Goal: Information Seeking & Learning: Learn about a topic

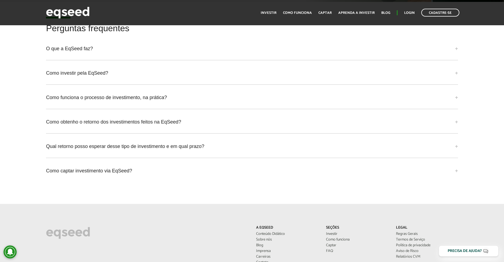
scroll to position [1595, 0]
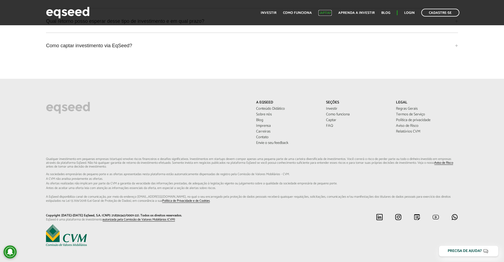
click at [330, 13] on link "Captar" at bounding box center [324, 13] width 13 height 4
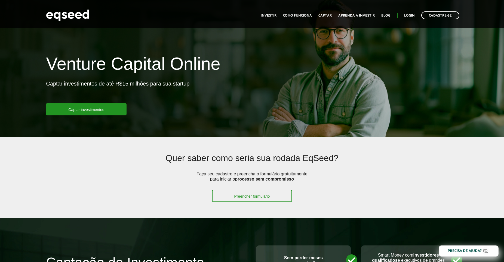
click at [271, 15] on link "Investir" at bounding box center [269, 16] width 16 height 4
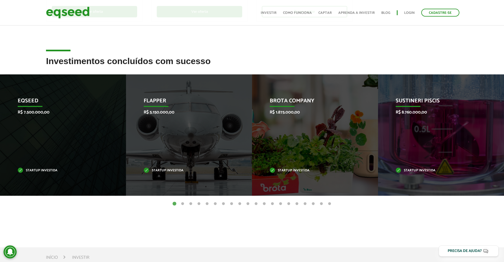
scroll to position [194, 0]
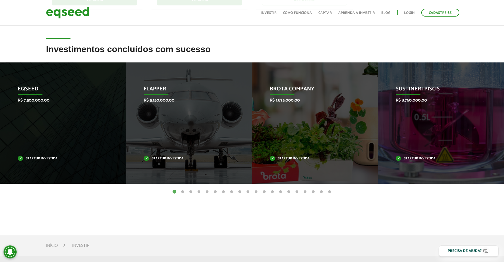
click at [27, 194] on ul "1 2 3 4 5 6 7 8 9 10 11 12 13 14 15 16 17 18 19 20" at bounding box center [252, 192] width 504 height 6
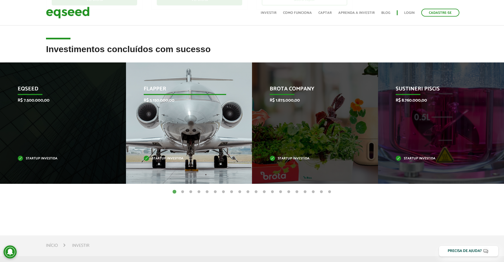
click at [195, 135] on div "Flapper R$ 5.150.000,00 Startup investida" at bounding box center [185, 124] width 118 height 122
click at [183, 156] on div "Flapper R$ 5.150.000,00 Startup investida" at bounding box center [185, 124] width 118 height 122
click at [174, 153] on div "Flapper R$ 5.150.000,00 Startup investida" at bounding box center [185, 124] width 118 height 122
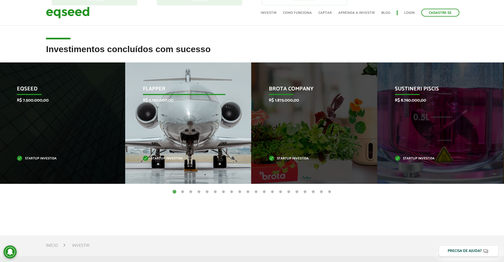
drag, startPoint x: 169, startPoint y: 157, endPoint x: 166, endPoint y: 160, distance: 4.2
click at [168, 158] on p "Startup investida" at bounding box center [184, 158] width 82 height 3
click at [166, 160] on p "Startup investida" at bounding box center [183, 158] width 82 height 3
drag, startPoint x: 165, startPoint y: 160, endPoint x: 88, endPoint y: 150, distance: 78.3
click at [125, 153] on div "Flapper R$ 5.150.000,00 Startup investida" at bounding box center [184, 124] width 118 height 122
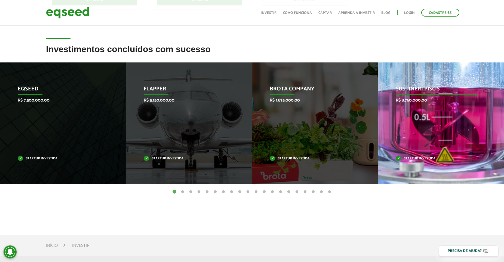
drag, startPoint x: 333, startPoint y: 149, endPoint x: 89, endPoint y: 144, distance: 244.0
click at [252, 147] on div "Brota Company R$ 1.875.000,00 Startup investida" at bounding box center [311, 124] width 118 height 122
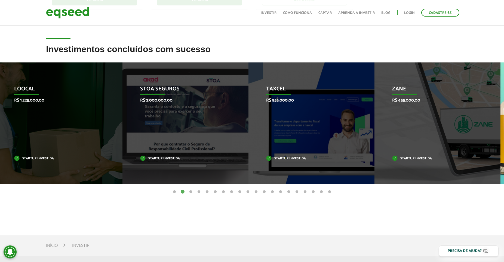
drag, startPoint x: 348, startPoint y: 135, endPoint x: 159, endPoint y: 141, distance: 189.1
click at [248, 140] on div "Taxcel R$ 955.000,00 Startup investida" at bounding box center [307, 124] width 118 height 122
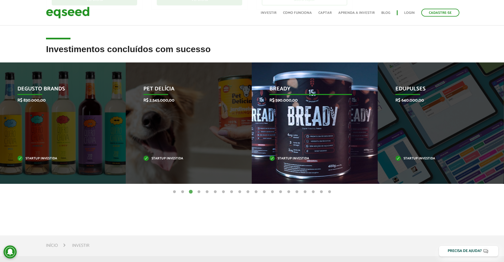
drag, startPoint x: 157, startPoint y: 155, endPoint x: 317, endPoint y: 159, distance: 160.8
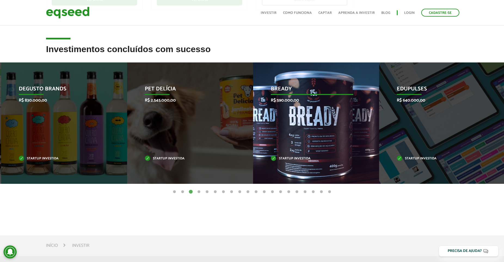
drag, startPoint x: 170, startPoint y: 156, endPoint x: 364, endPoint y: 172, distance: 194.6
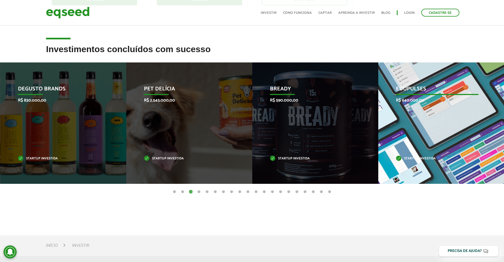
drag, startPoint x: 195, startPoint y: 135, endPoint x: 408, endPoint y: 150, distance: 213.5
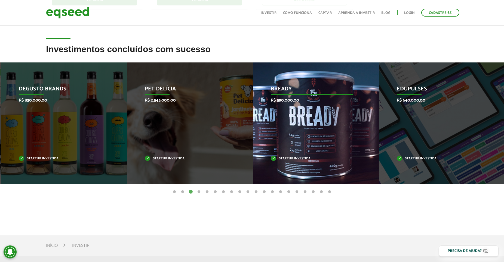
drag, startPoint x: 194, startPoint y: 128, endPoint x: 431, endPoint y: 142, distance: 238.1
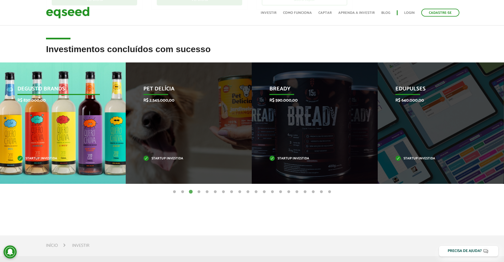
drag, startPoint x: 93, startPoint y: 123, endPoint x: 459, endPoint y: 134, distance: 366.2
click at [117, 134] on div "Degusto Brands R$ 830.000,00 Startup investida" at bounding box center [59, 124] width 118 height 122
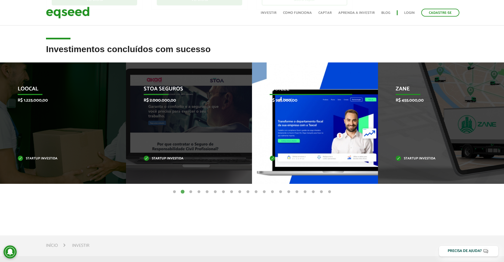
click at [378, 127] on div "Zane R$ 455.000,00 Startup investida" at bounding box center [437, 124] width 118 height 122
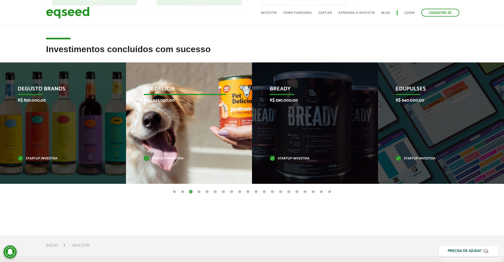
drag, startPoint x: 355, startPoint y: 139, endPoint x: 178, endPoint y: 138, distance: 177.3
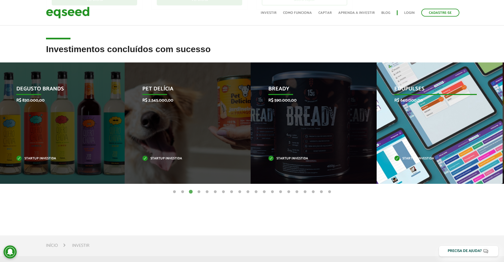
drag, startPoint x: 411, startPoint y: 140, endPoint x: 243, endPoint y: 140, distance: 167.2
click at [376, 140] on div "Edupulses R$ 640.000,00 Startup investida" at bounding box center [435, 124] width 118 height 122
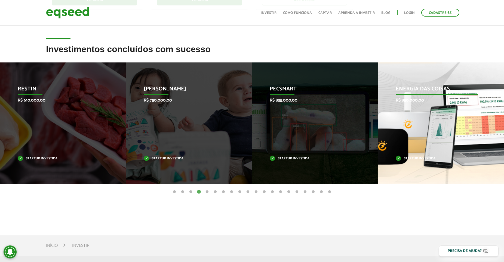
drag, startPoint x: 168, startPoint y: 125, endPoint x: 98, endPoint y: 126, distance: 69.6
click at [252, 125] on div "Pecsmart R$ 835.000,00 Startup investida" at bounding box center [311, 124] width 118 height 122
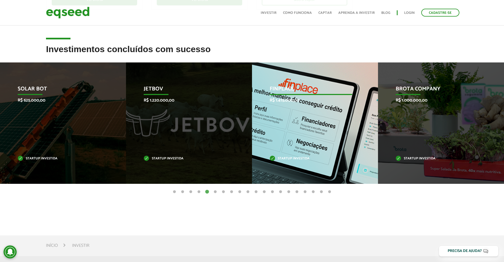
drag, startPoint x: 338, startPoint y: 119, endPoint x: 92, endPoint y: 120, distance: 246.4
click at [252, 119] on div "Finplace R$ 1.415.000,00 Startup investida" at bounding box center [311, 124] width 118 height 122
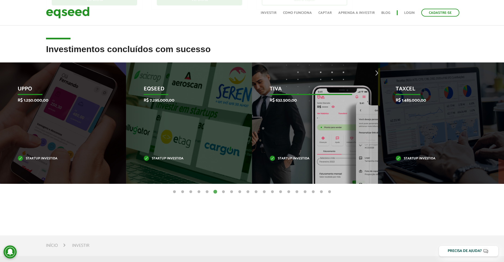
click at [252, 124] on div "Tiva R$ 632.500,00 Startup investida" at bounding box center [311, 124] width 118 height 122
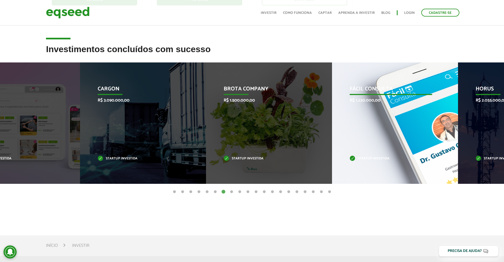
drag, startPoint x: 199, startPoint y: 126, endPoint x: 77, endPoint y: 124, distance: 121.6
click at [98, 125] on li "CargOn R$ 3.090.000,00 Startup investida" at bounding box center [143, 124] width 126 height 122
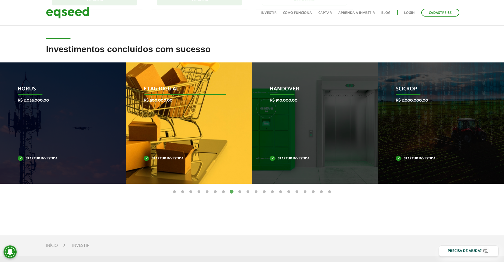
click at [252, 123] on div "HandOver R$ 910.000,00 Startup investida" at bounding box center [311, 124] width 118 height 122
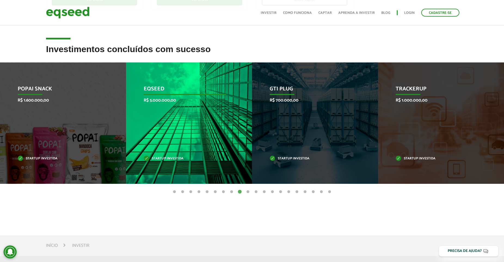
click at [126, 127] on li "EqSeed R$ 5.000.000,00 Startup investida" at bounding box center [189, 124] width 126 height 122
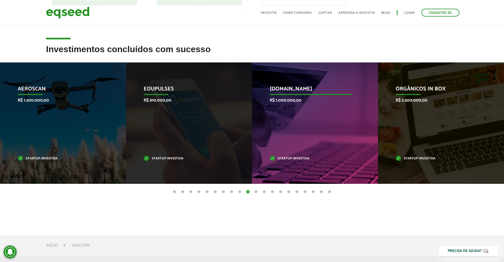
drag, startPoint x: 262, startPoint y: 127, endPoint x: 83, endPoint y: 125, distance: 178.9
click at [252, 127] on div "[DOMAIN_NAME] R$ 1.000.000,00 Startup investida" at bounding box center [311, 124] width 118 height 122
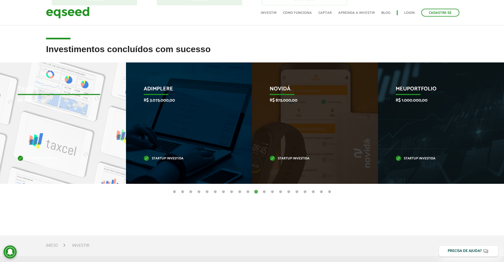
drag, startPoint x: 263, startPoint y: 125, endPoint x: 95, endPoint y: 124, distance: 168.1
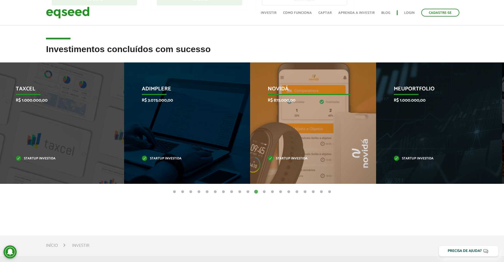
drag, startPoint x: 341, startPoint y: 121, endPoint x: 233, endPoint y: 120, distance: 107.7
click at [251, 120] on div "Novidá R$ 875.000,00 Startup investida" at bounding box center [309, 124] width 118 height 122
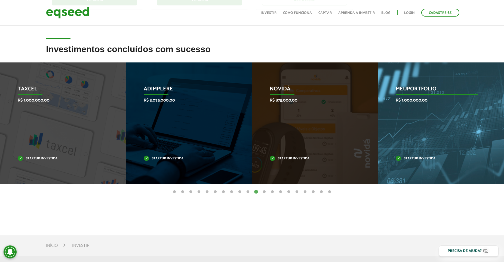
drag, startPoint x: 331, startPoint y: 120, endPoint x: 70, endPoint y: 120, distance: 261.9
click at [252, 121] on div "Novidá R$ 875.000,00 Startup investida" at bounding box center [311, 124] width 118 height 122
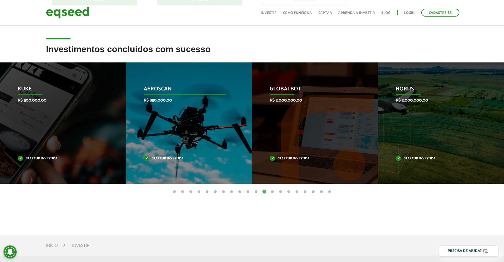
drag, startPoint x: 293, startPoint y: 119, endPoint x: 2, endPoint y: 117, distance: 291.0
click at [252, 117] on div "Globalbot R$ 2.000.000,00 Startup investida" at bounding box center [311, 124] width 118 height 122
